Goal: Browse casually: Explore the website without a specific task or goal

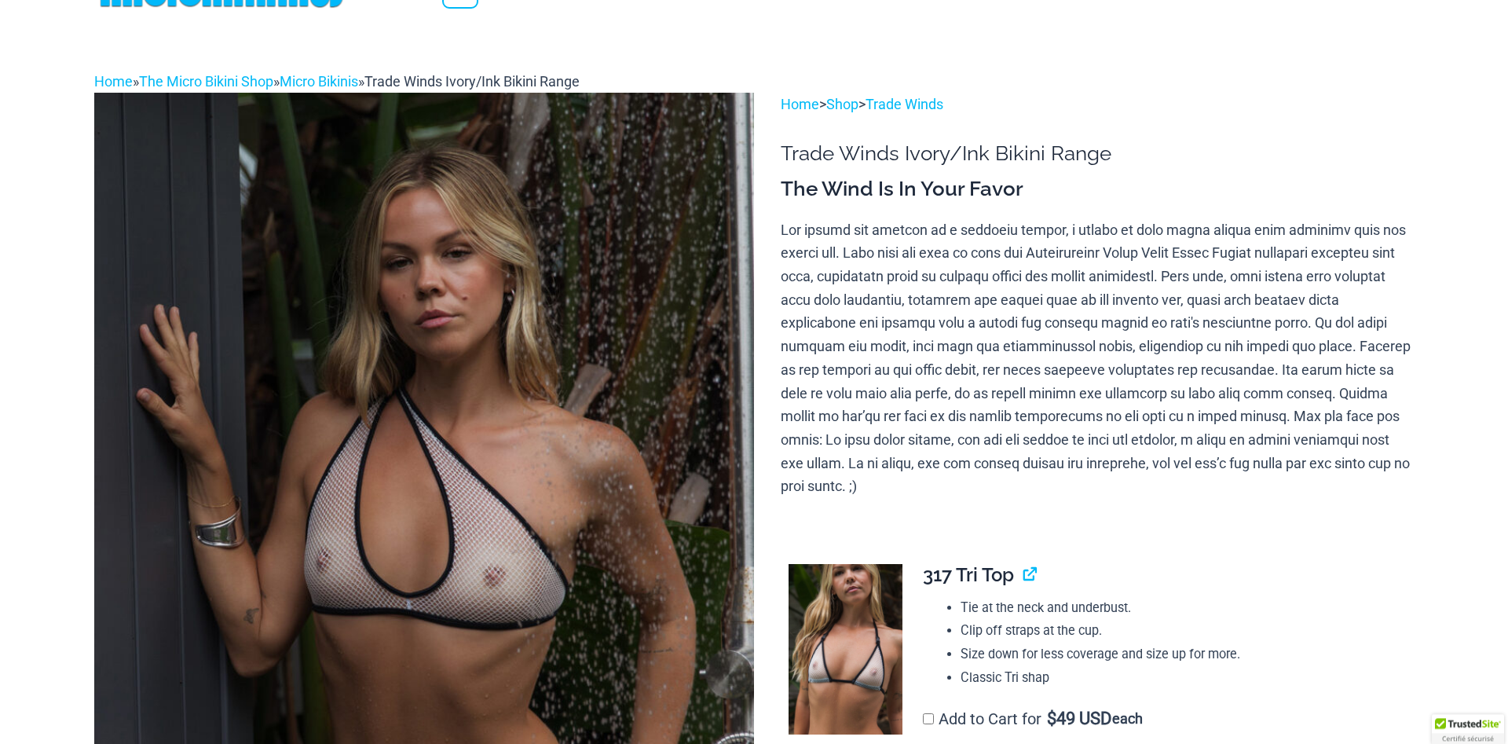
scroll to position [148, 0]
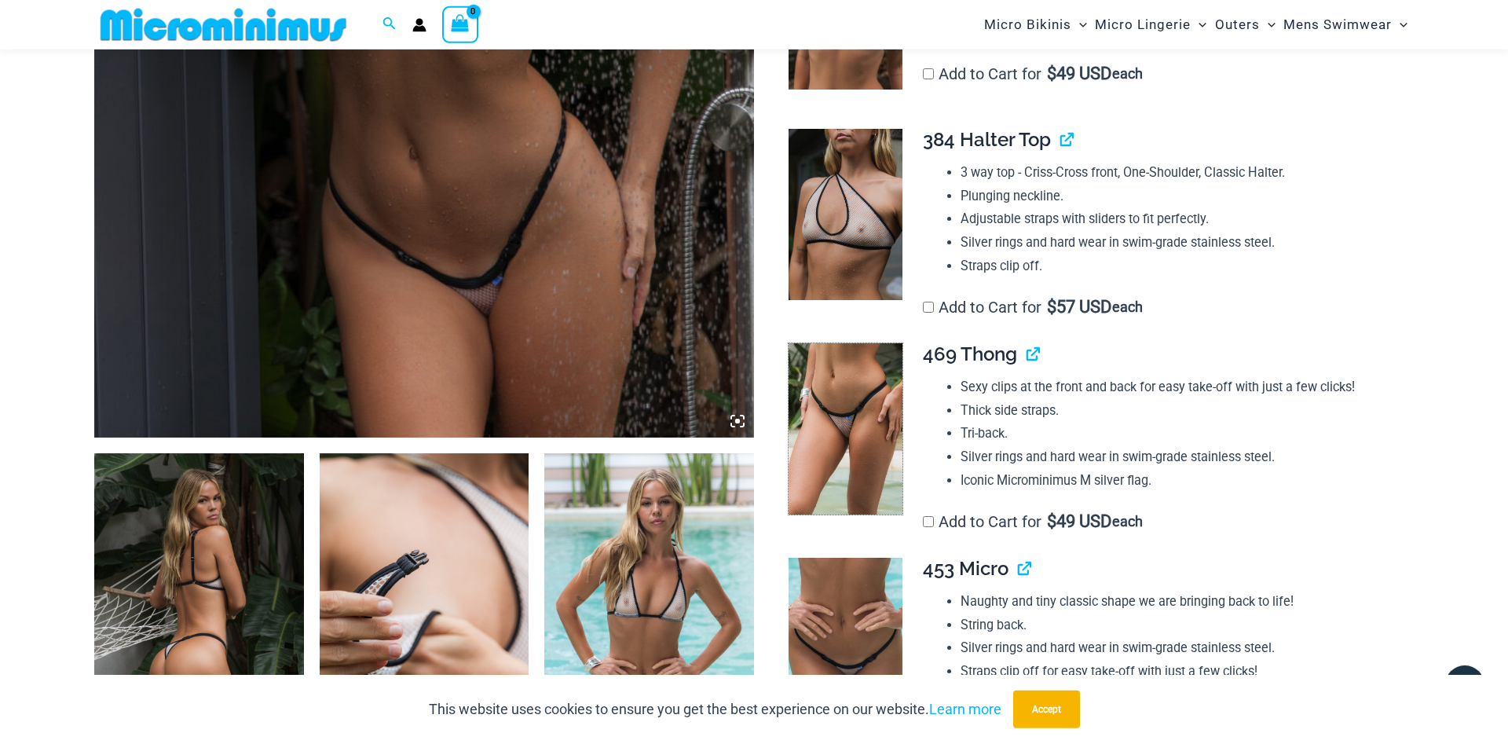
drag, startPoint x: 865, startPoint y: 489, endPoint x: 864, endPoint y: 500, distance: 11.0
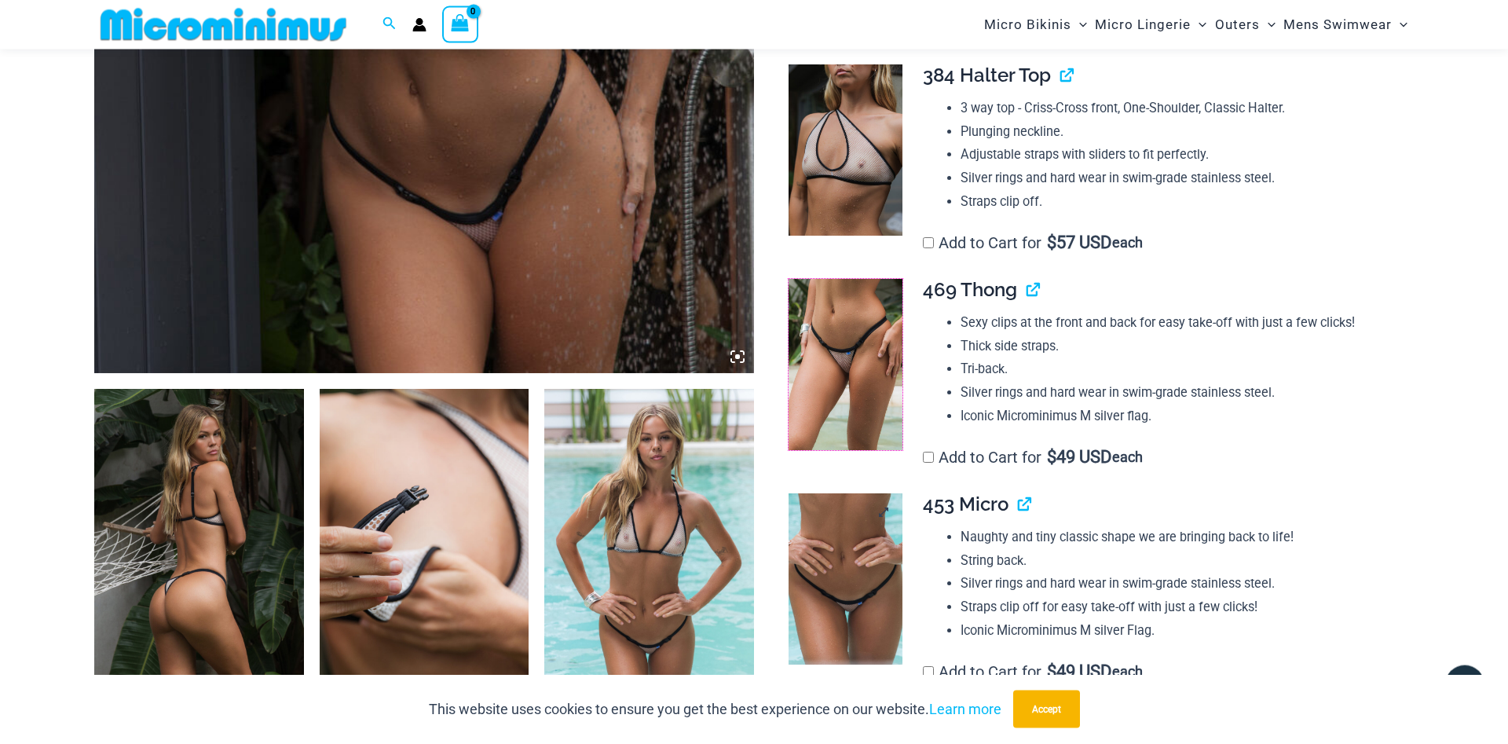
scroll to position [807, 0]
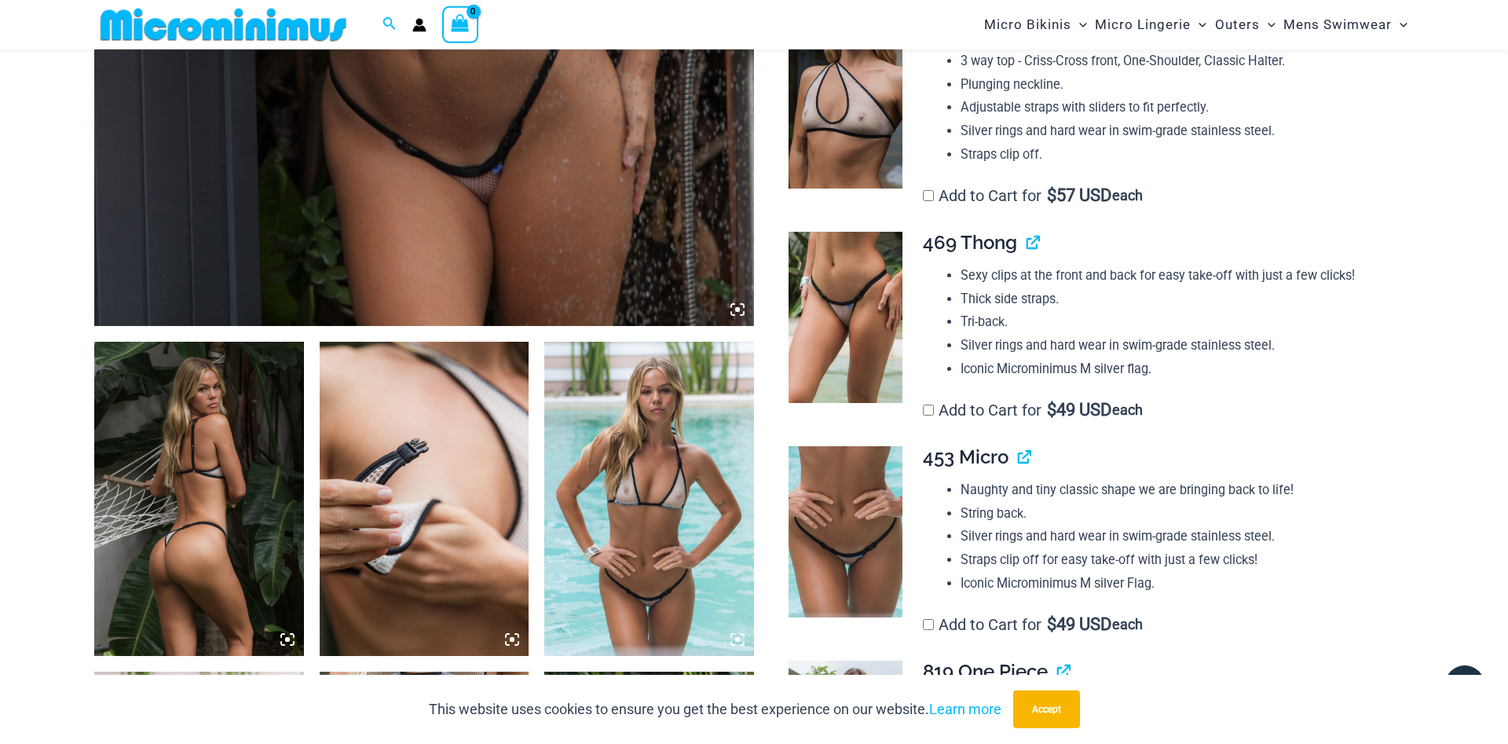
click at [247, 462] on img at bounding box center [199, 499] width 210 height 314
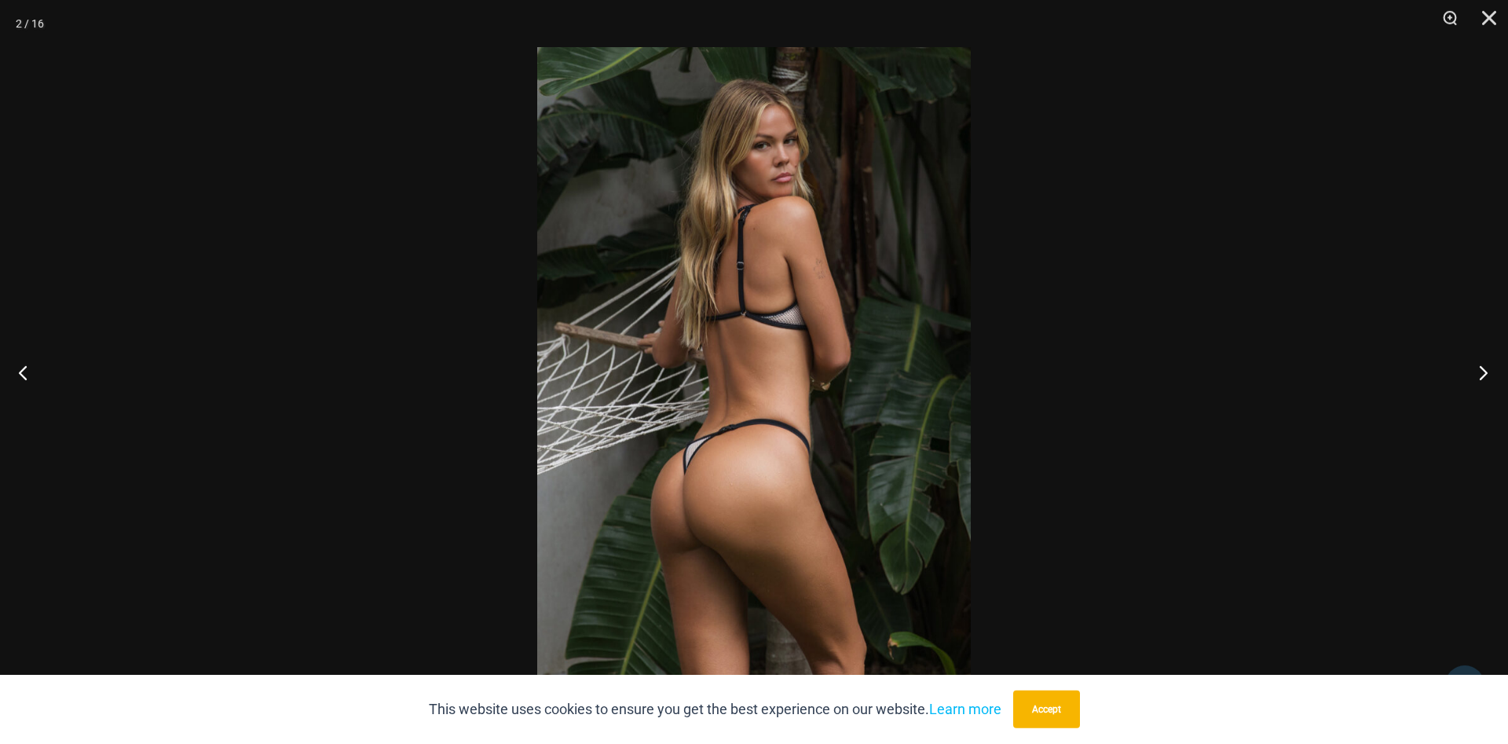
click at [1482, 370] on button "Next" at bounding box center [1478, 372] width 59 height 79
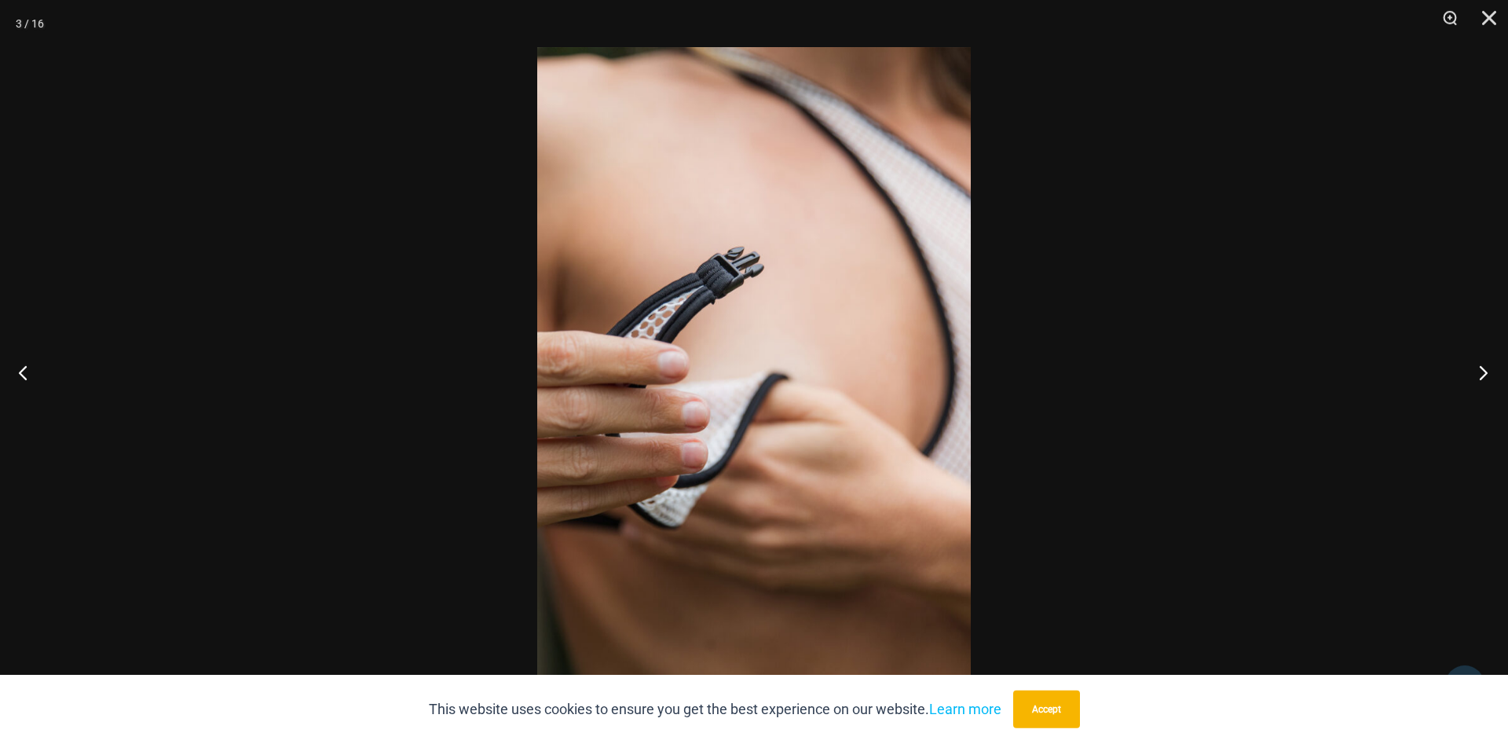
click at [1482, 370] on button "Next" at bounding box center [1478, 372] width 59 height 79
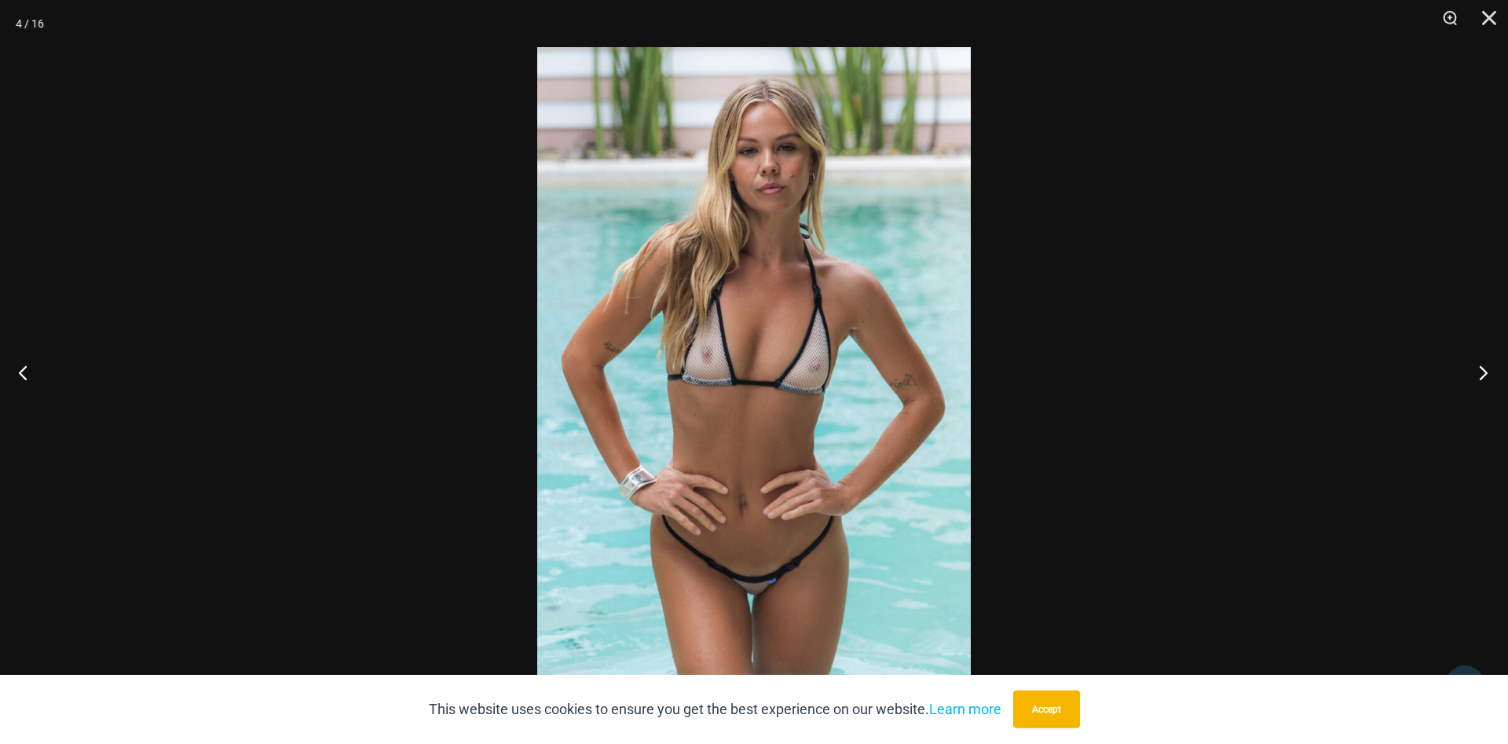
click at [1482, 370] on button "Next" at bounding box center [1478, 372] width 59 height 79
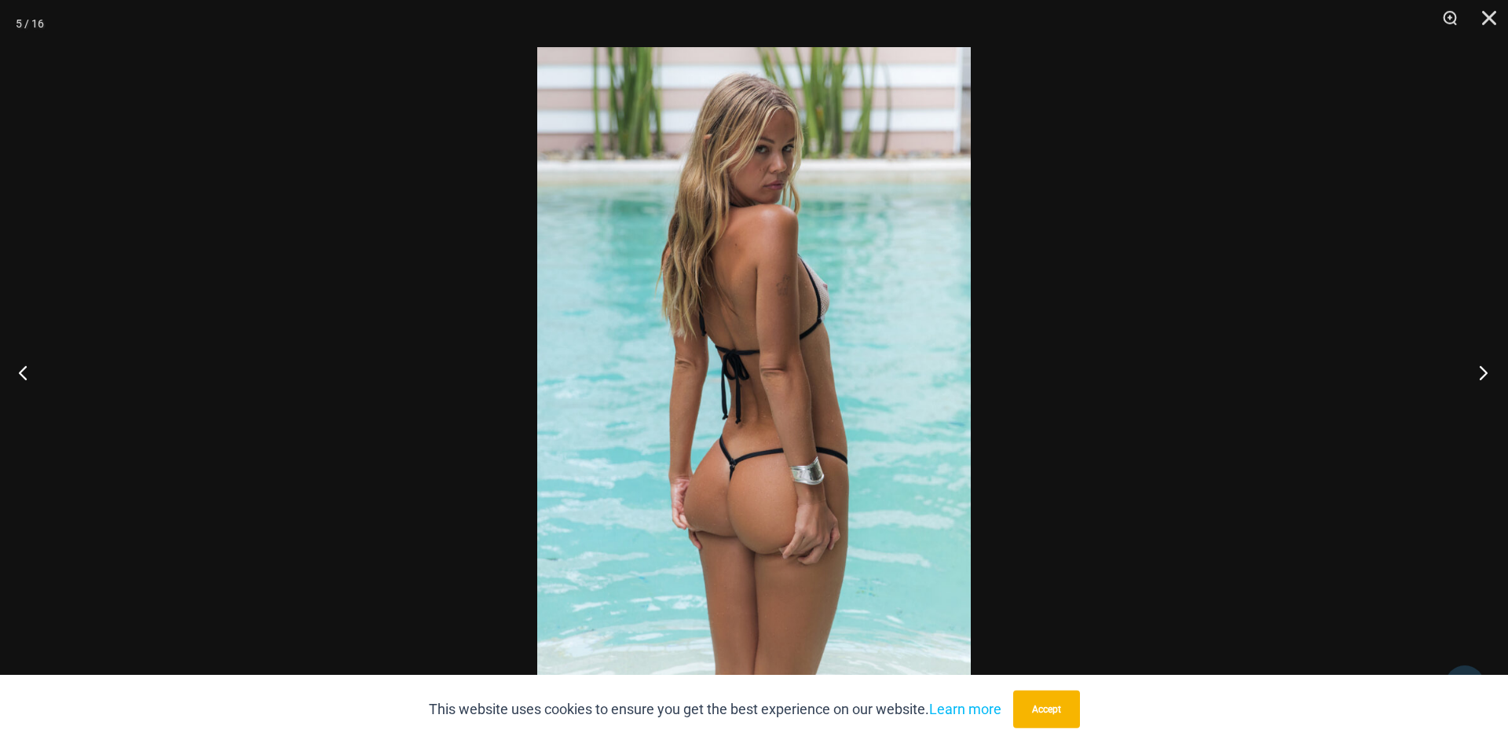
click at [1482, 370] on button "Next" at bounding box center [1478, 372] width 59 height 79
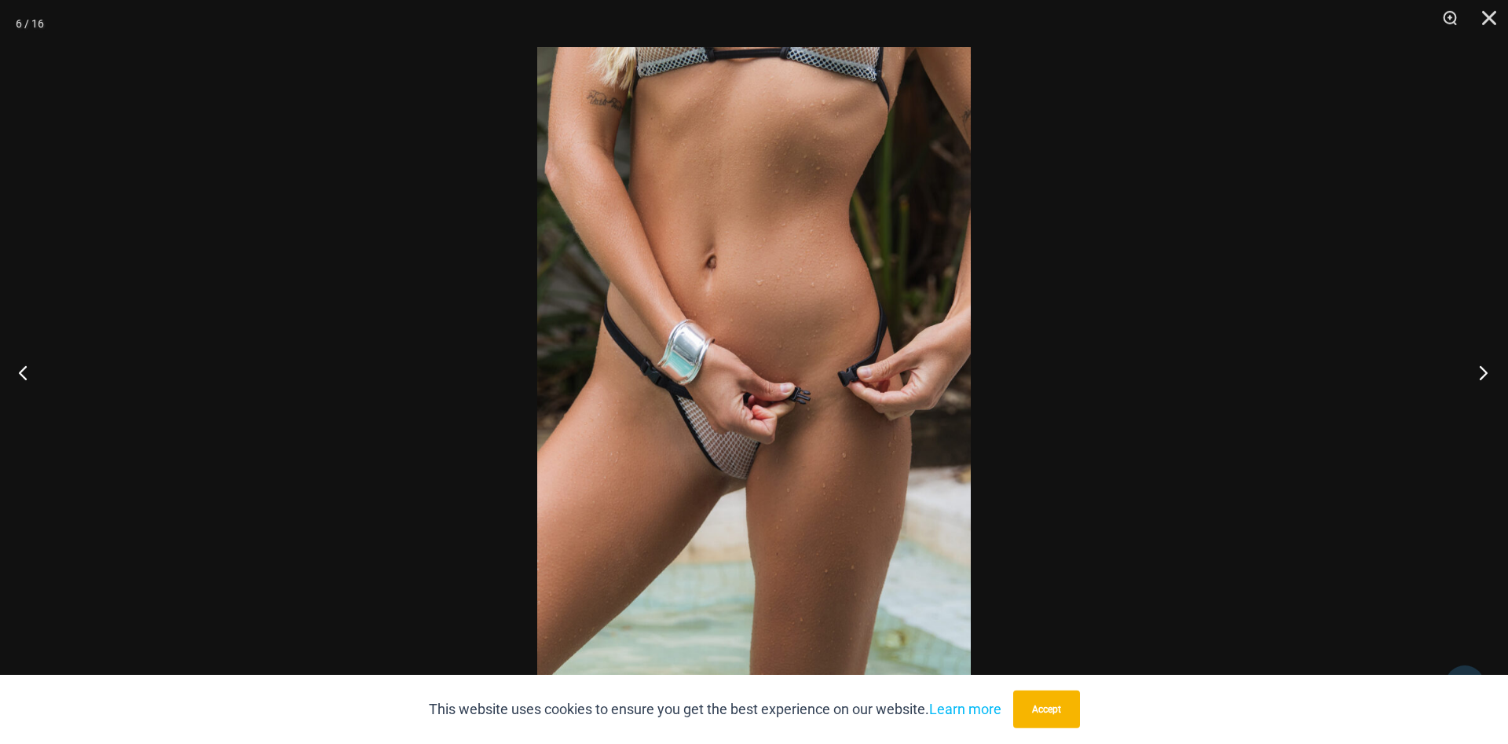
click at [1482, 370] on button "Next" at bounding box center [1478, 372] width 59 height 79
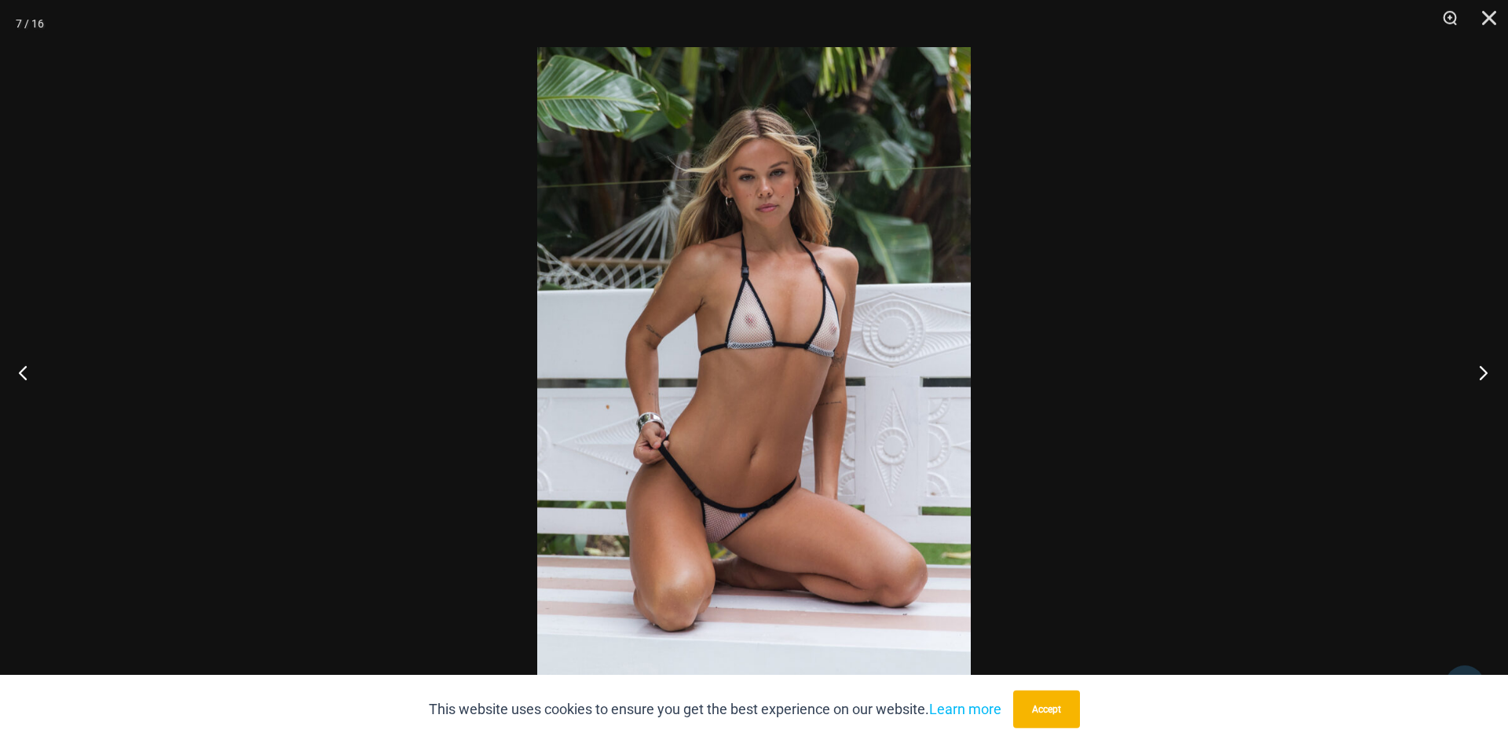
click at [1482, 369] on button "Next" at bounding box center [1478, 372] width 59 height 79
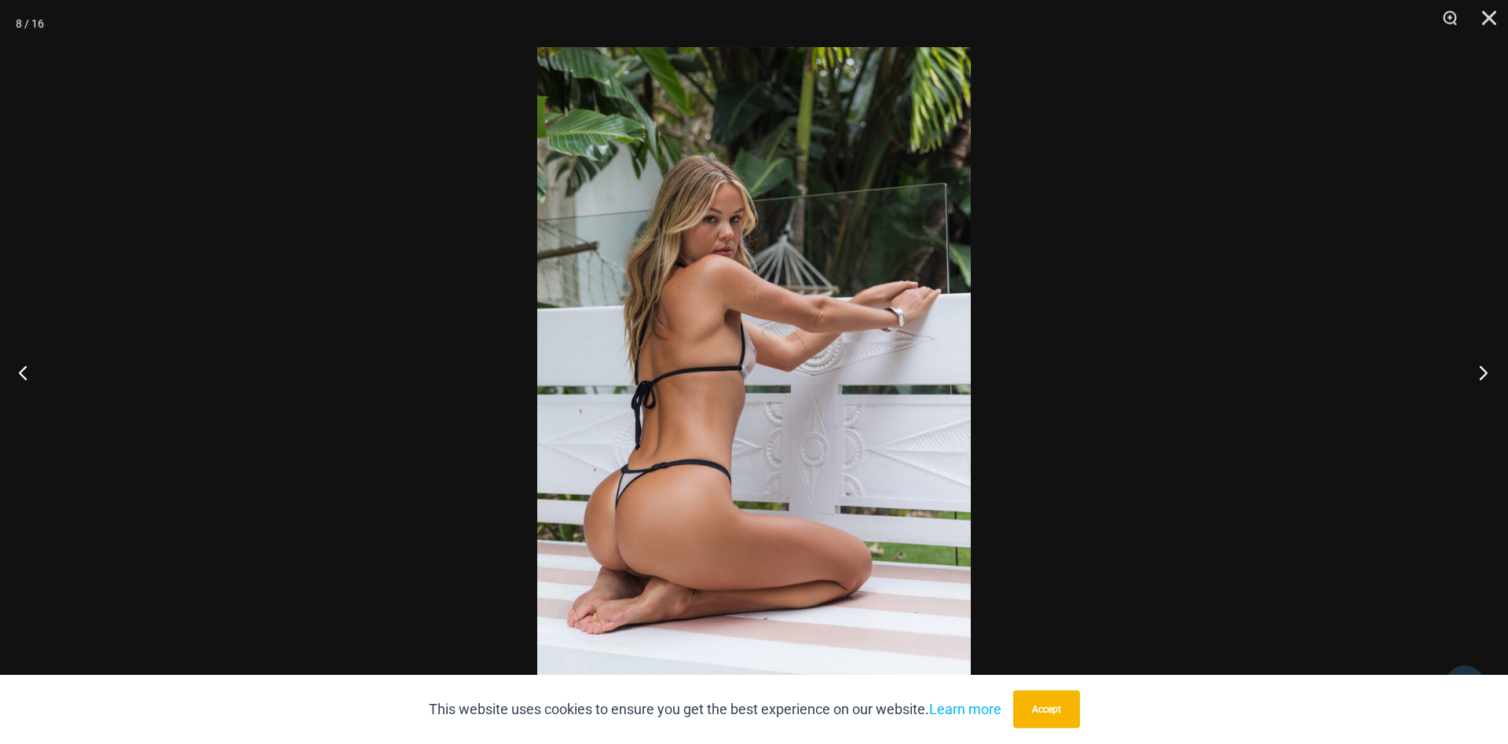
click at [1482, 369] on button "Next" at bounding box center [1478, 372] width 59 height 79
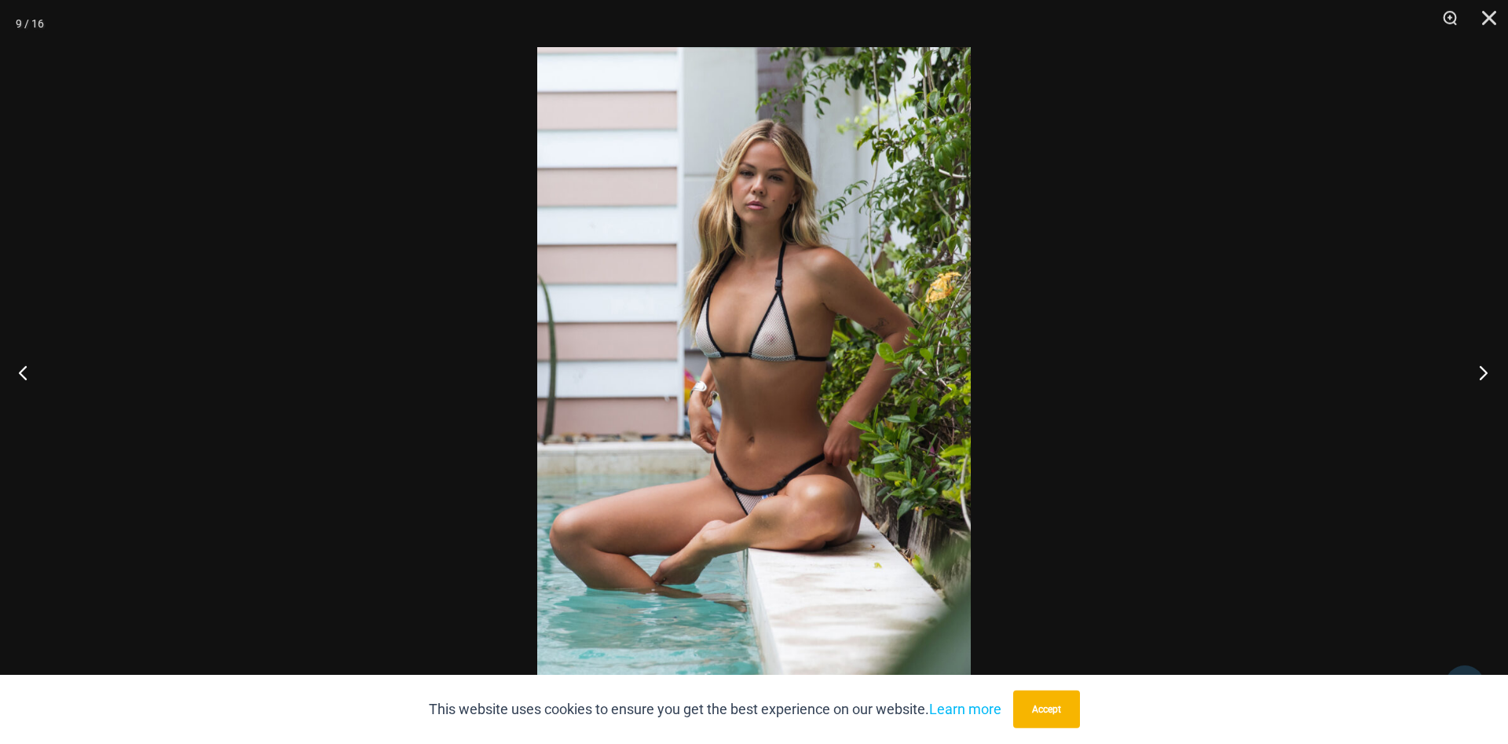
click at [1482, 369] on button "Next" at bounding box center [1478, 372] width 59 height 79
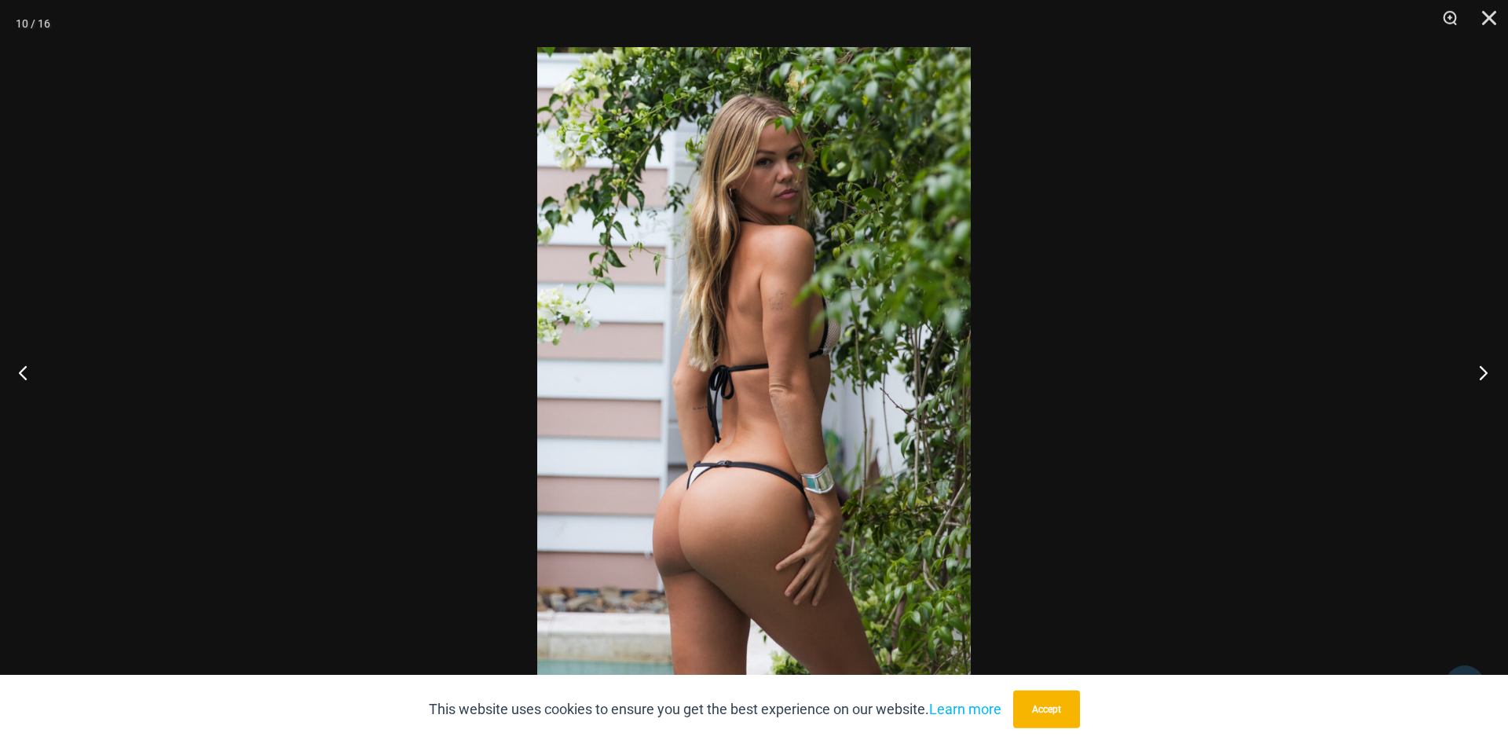
click at [1482, 369] on button "Next" at bounding box center [1478, 372] width 59 height 79
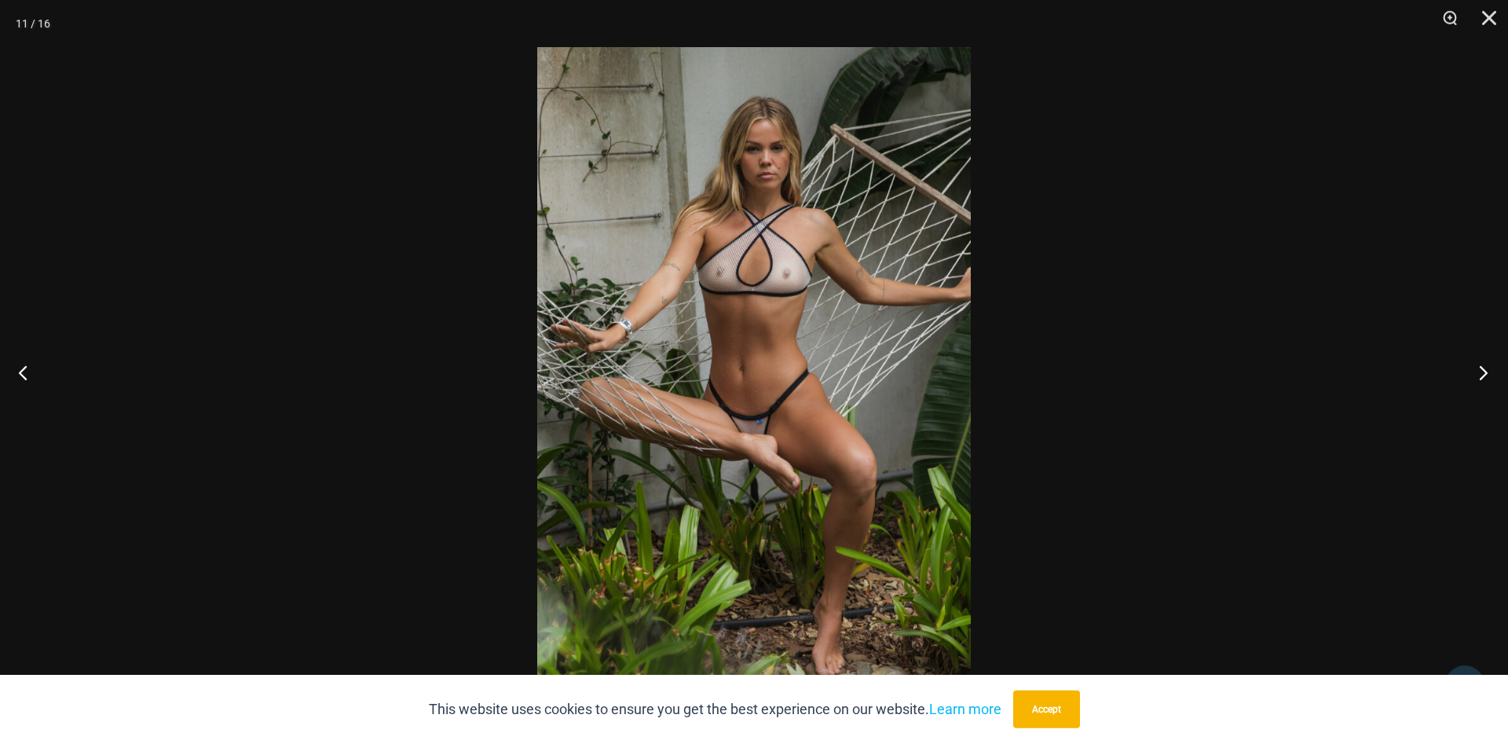
click at [1481, 369] on button "Next" at bounding box center [1478, 372] width 59 height 79
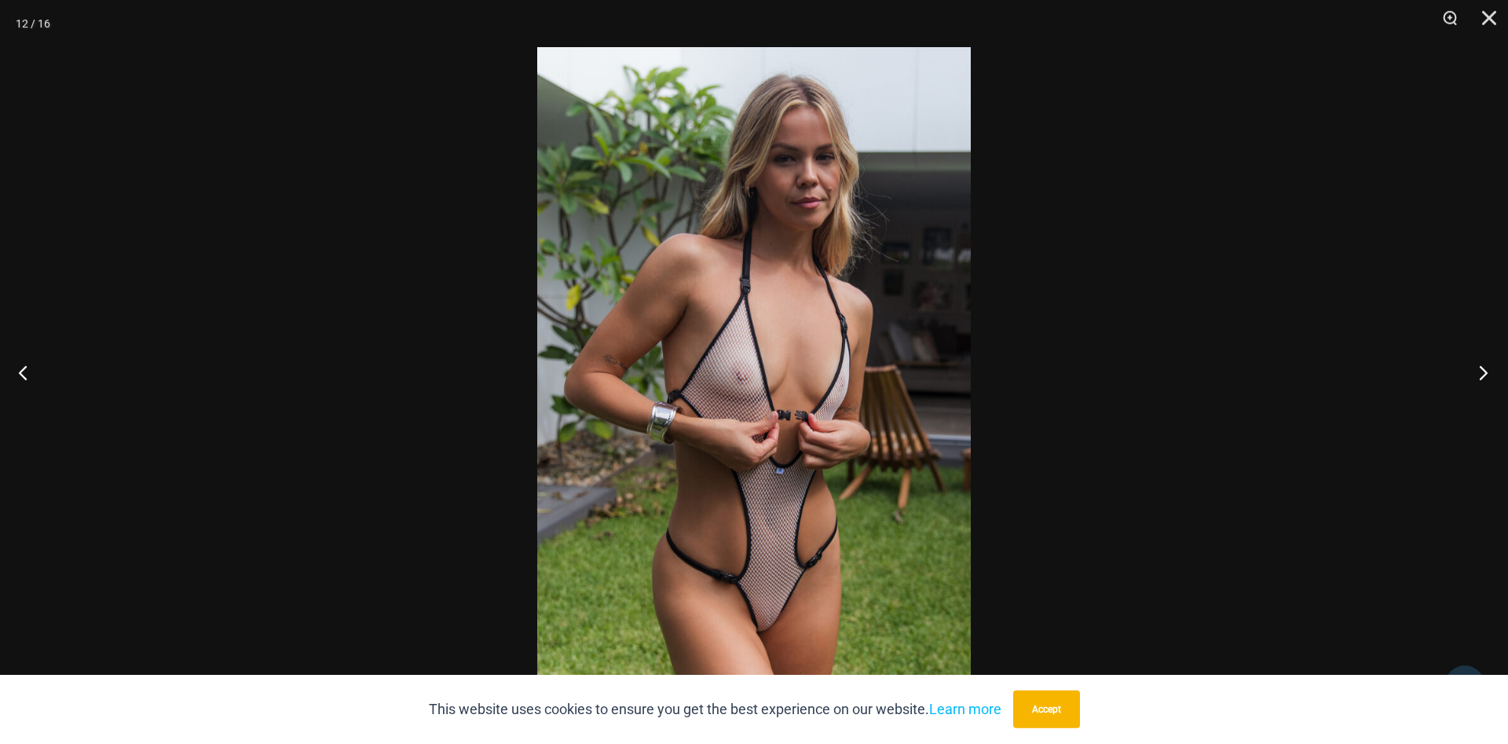
click at [1481, 369] on button "Next" at bounding box center [1478, 372] width 59 height 79
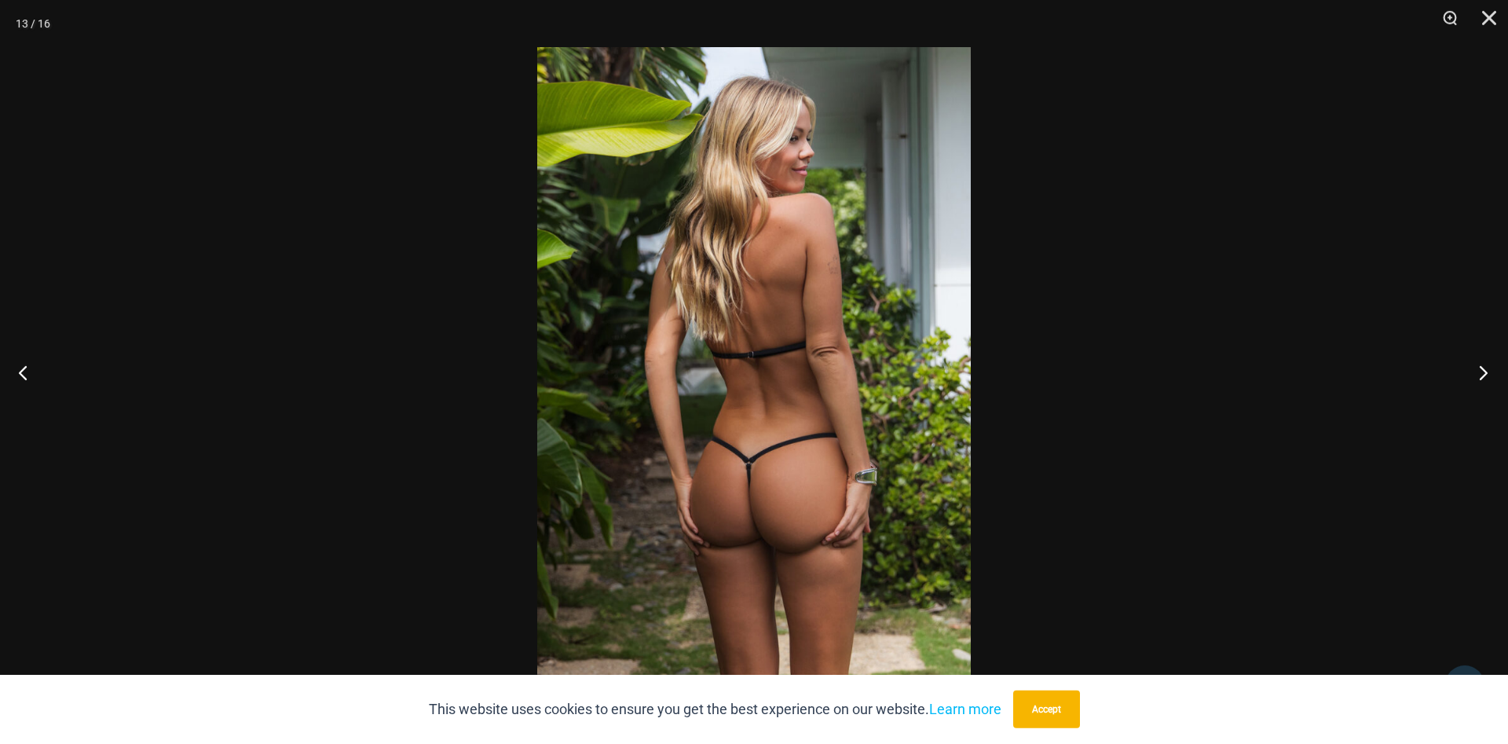
click at [1480, 369] on button "Next" at bounding box center [1478, 372] width 59 height 79
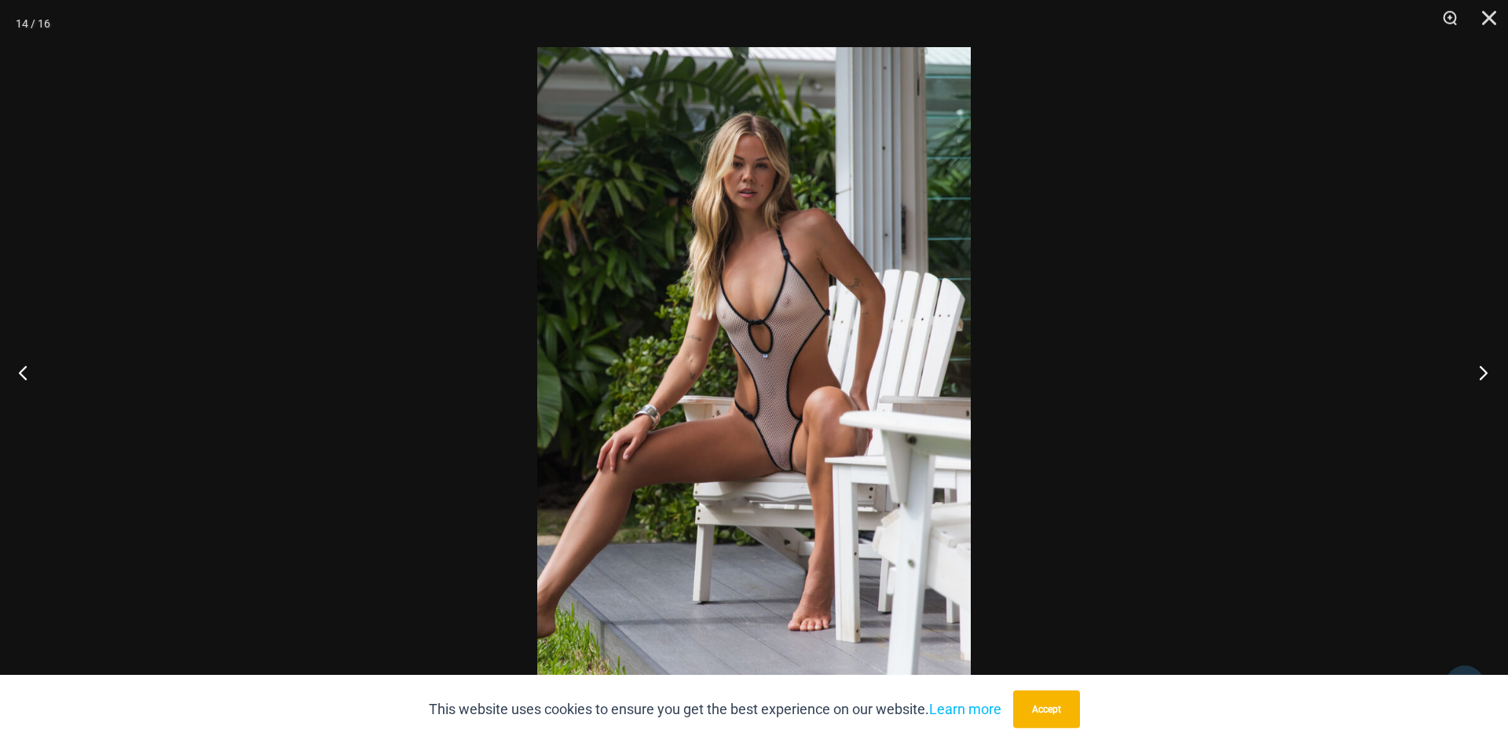
click at [1480, 369] on button "Next" at bounding box center [1478, 372] width 59 height 79
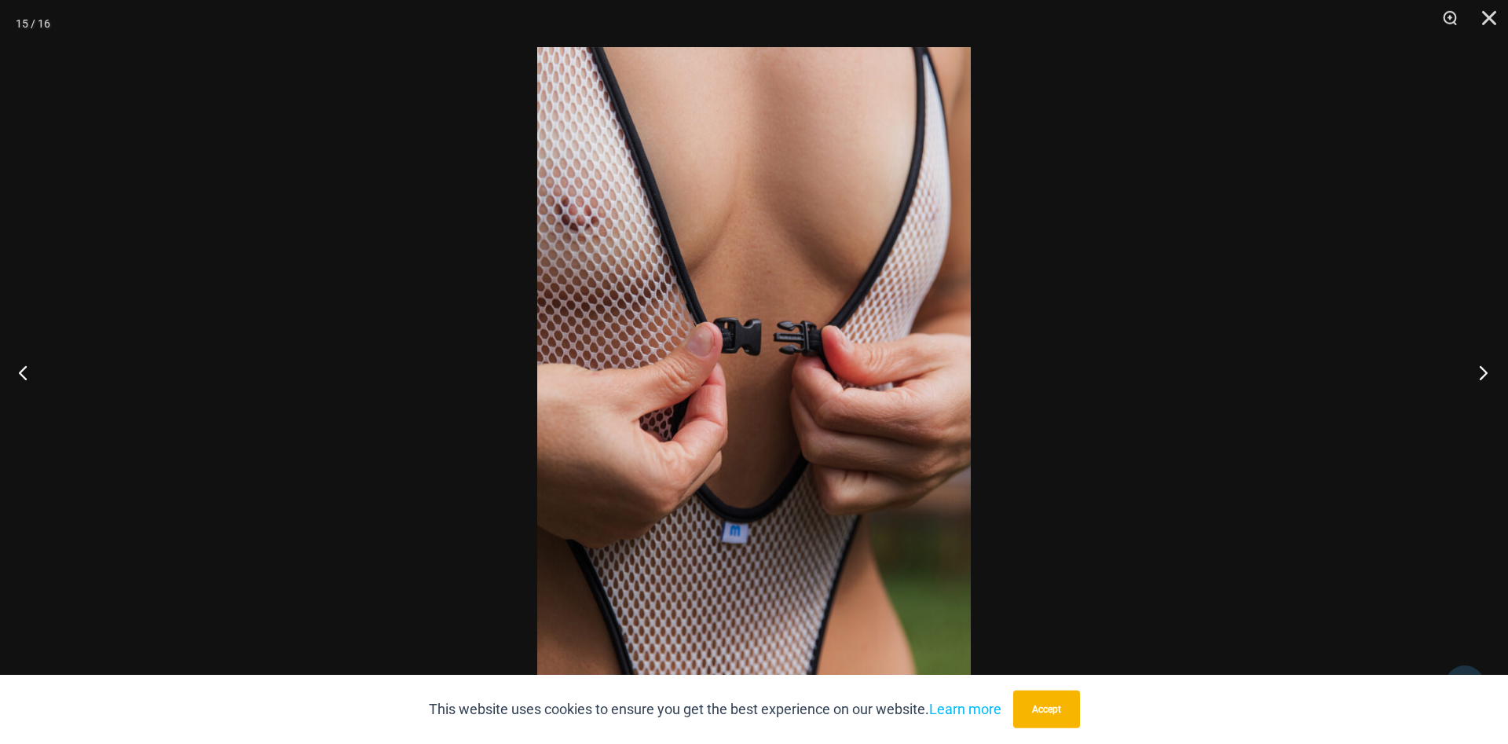
click at [1480, 369] on button "Next" at bounding box center [1478, 372] width 59 height 79
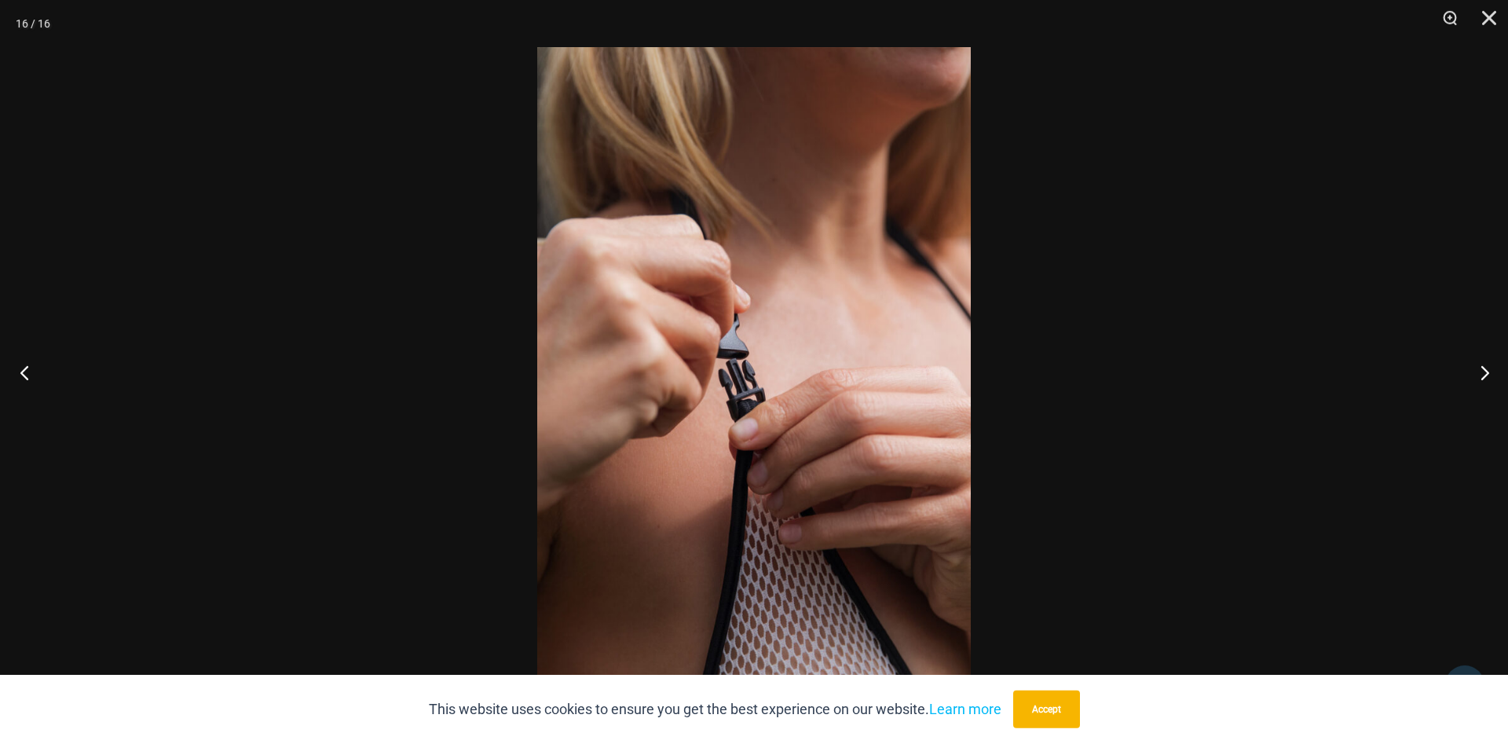
click at [18, 365] on button "Previous" at bounding box center [29, 372] width 59 height 79
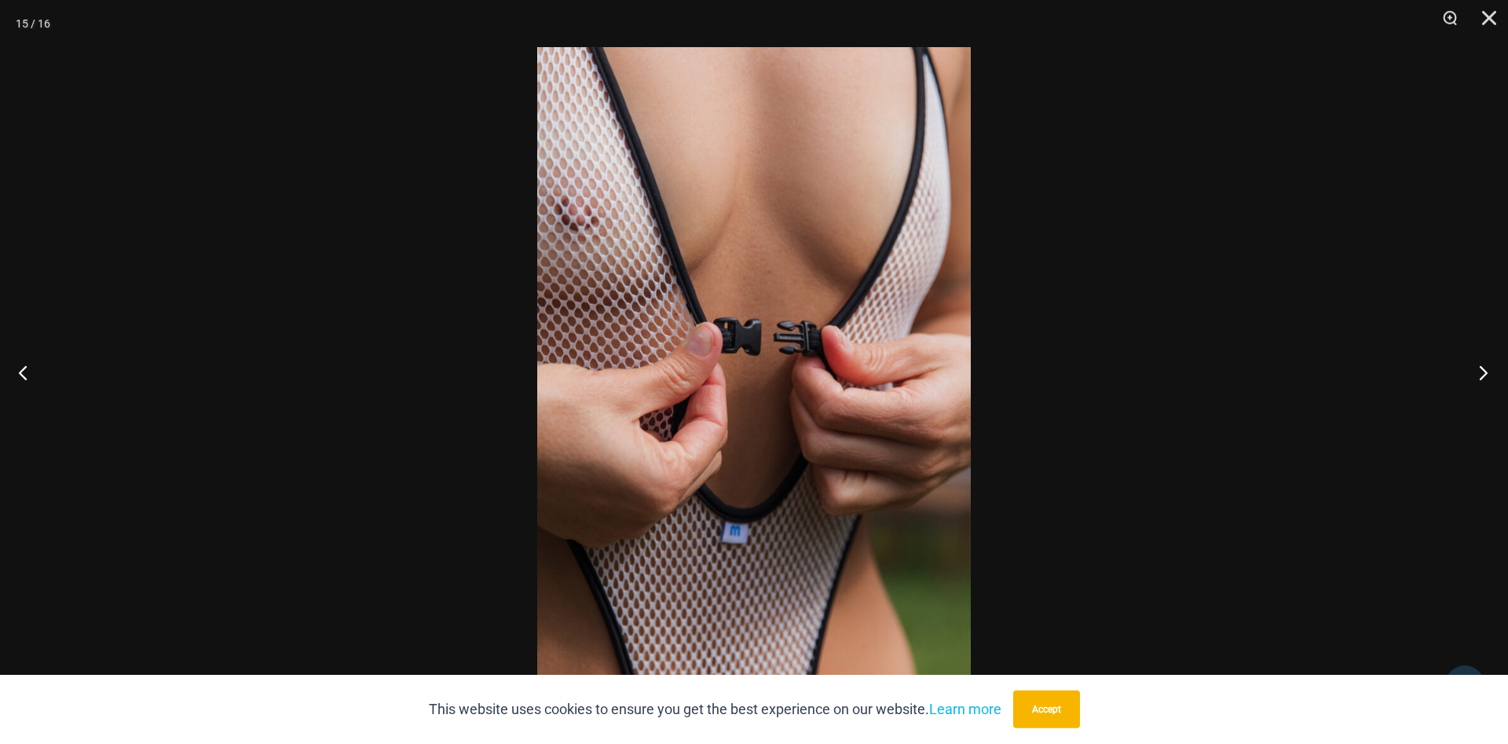
click at [1484, 374] on button "Next" at bounding box center [1478, 372] width 59 height 79
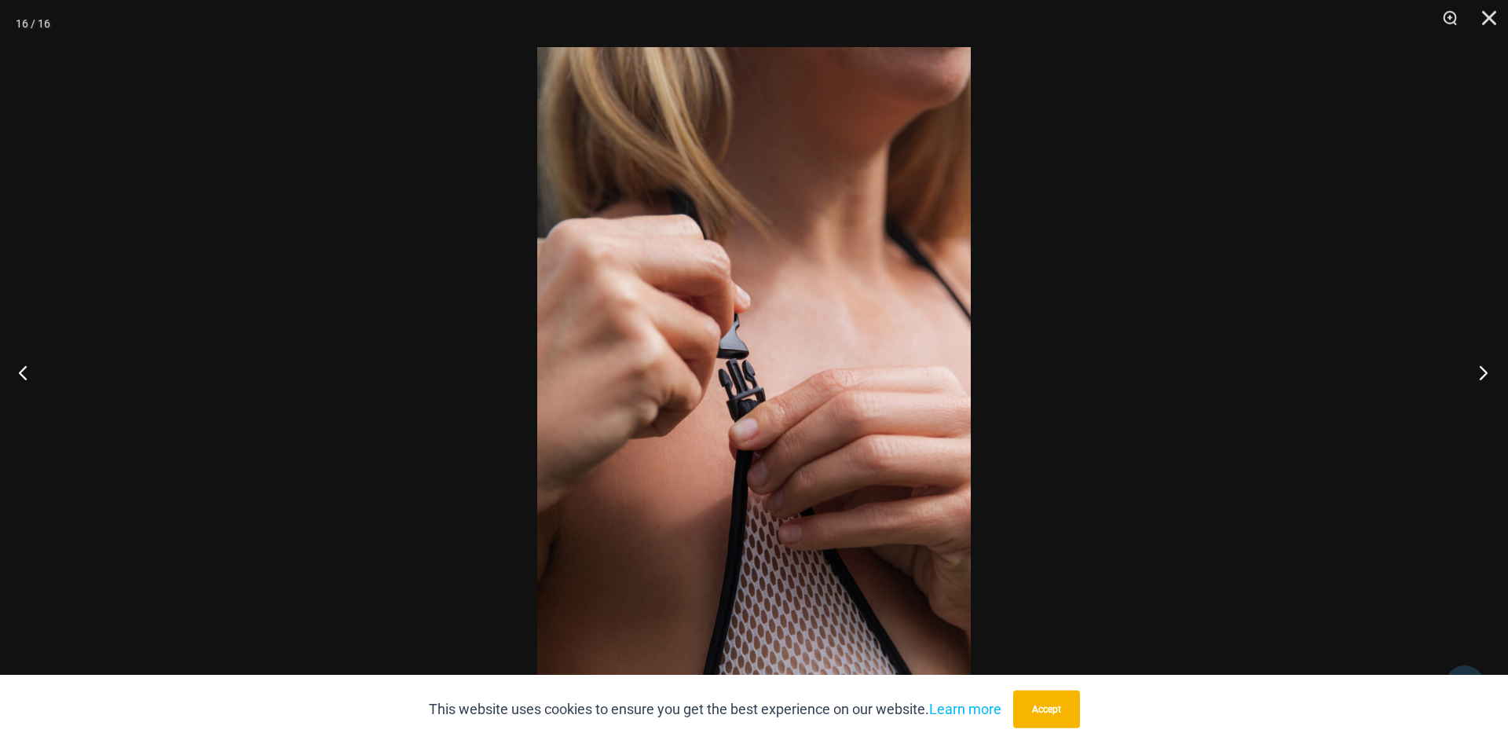
click at [1484, 374] on button "Next" at bounding box center [1478, 372] width 59 height 79
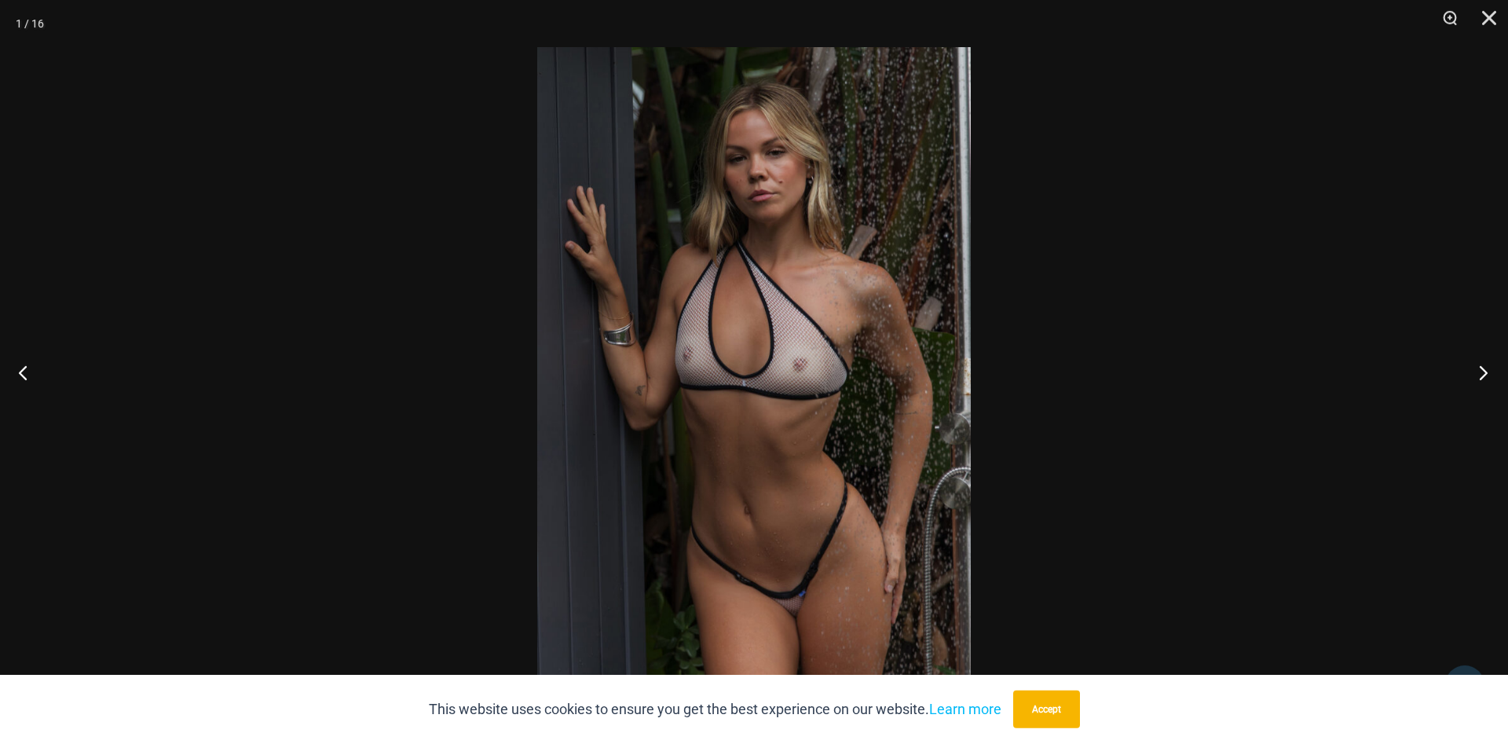
click at [1484, 374] on button "Next" at bounding box center [1478, 372] width 59 height 79
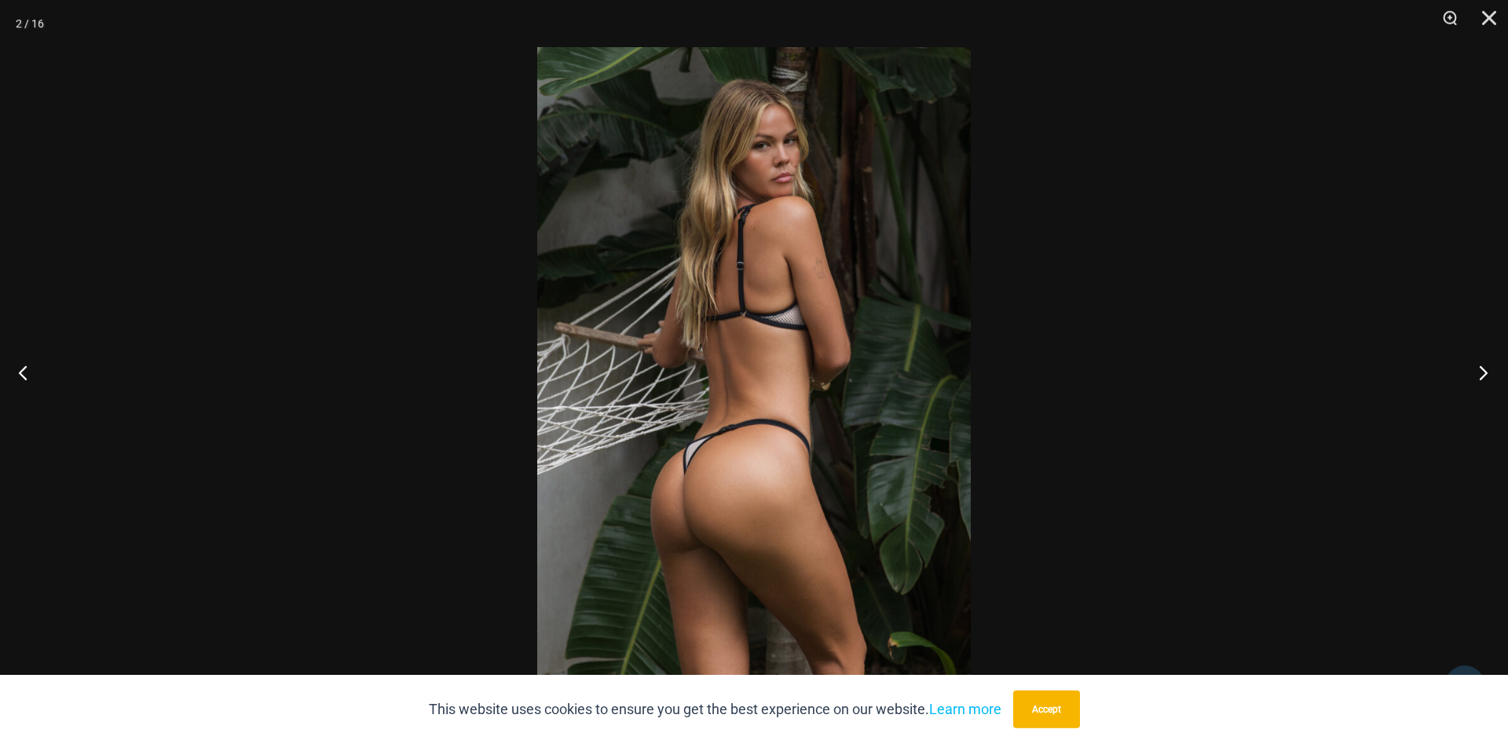
click at [1484, 374] on button "Next" at bounding box center [1478, 372] width 59 height 79
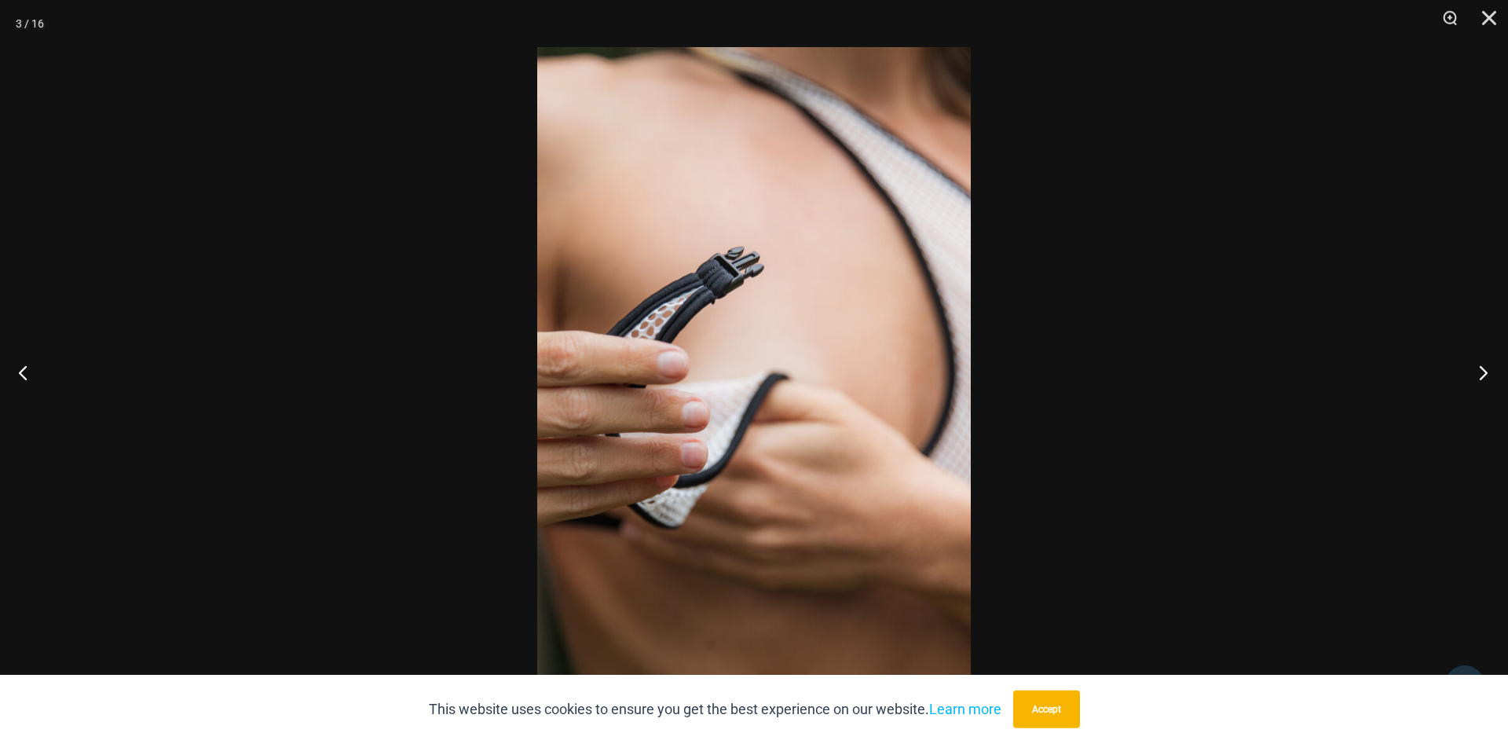
click at [1484, 374] on button "Next" at bounding box center [1478, 372] width 59 height 79
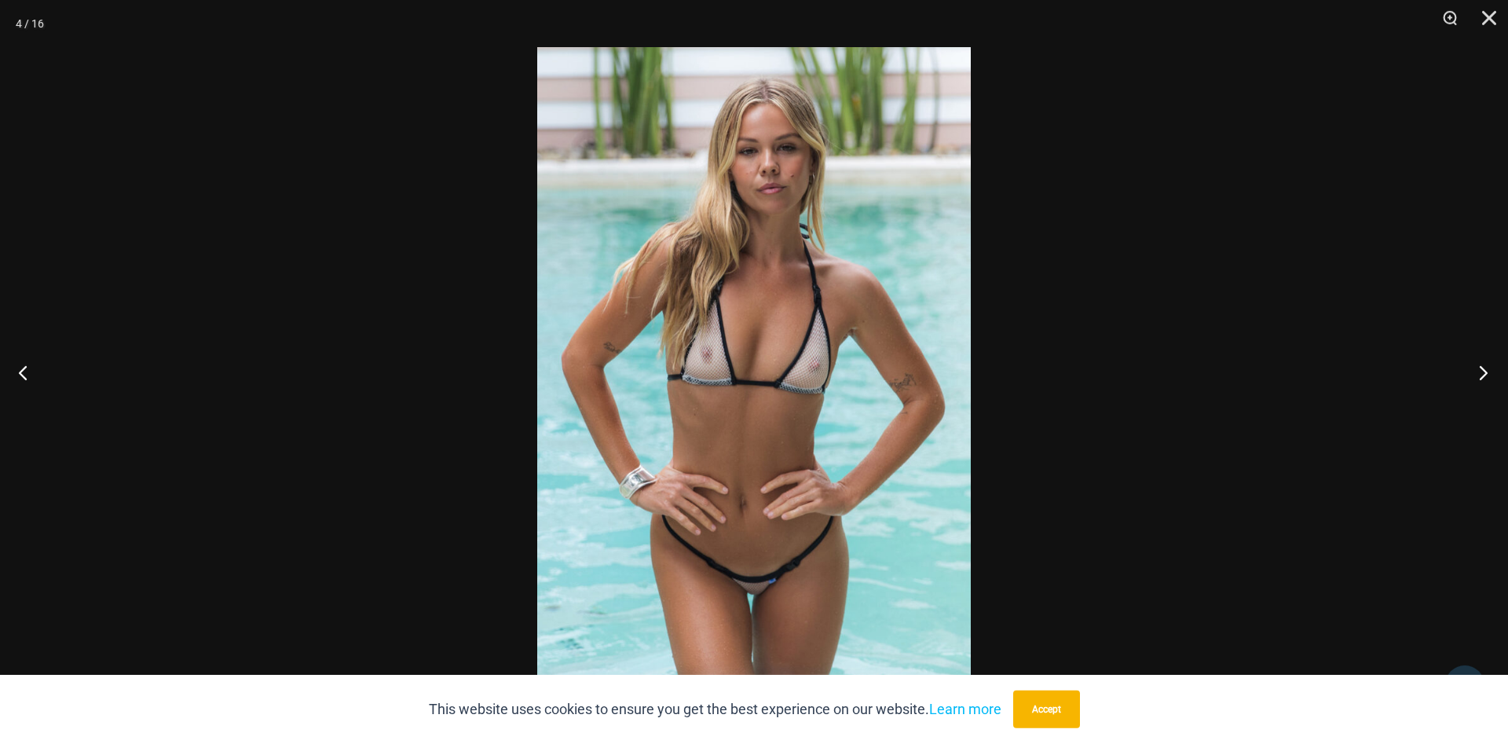
click at [1484, 373] on button "Next" at bounding box center [1478, 372] width 59 height 79
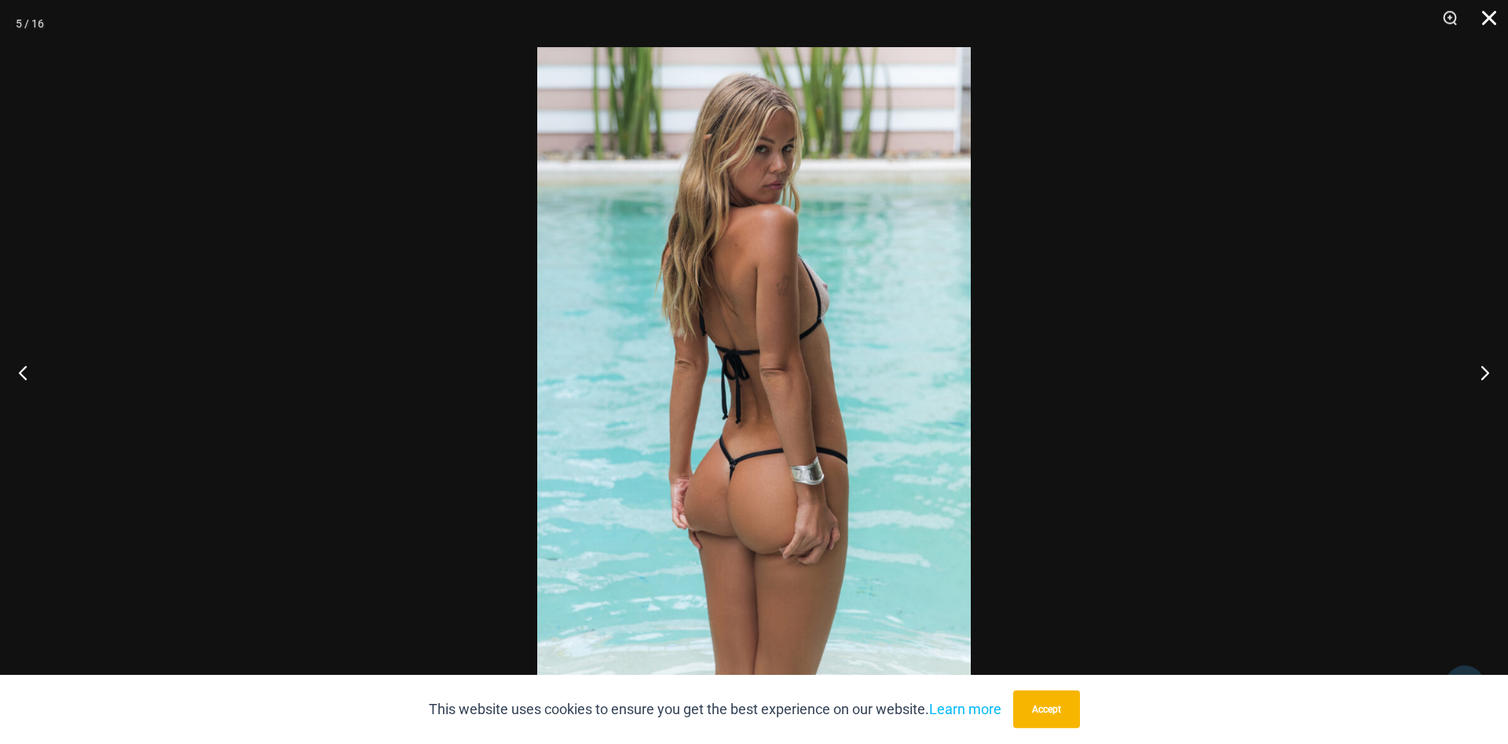
click at [1488, 20] on button "Close" at bounding box center [1483, 23] width 39 height 47
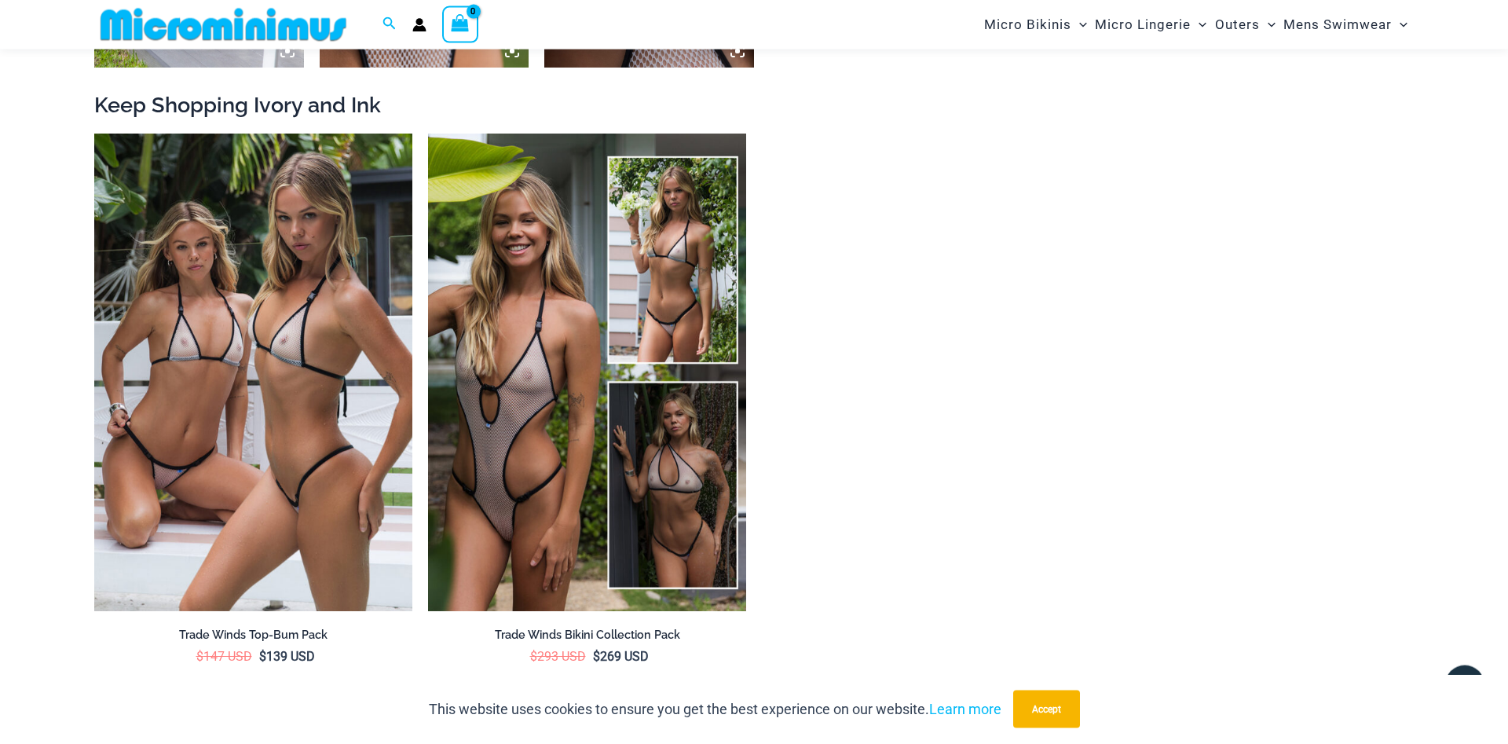
scroll to position [2715, 0]
